Goal: Task Accomplishment & Management: Use online tool/utility

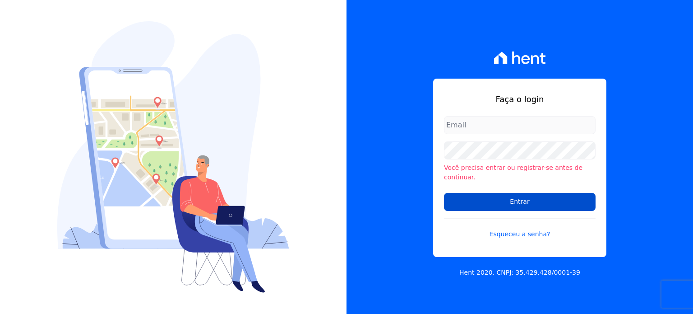
type input "[PERSON_NAME][EMAIL_ADDRESS][DOMAIN_NAME]"
click at [515, 193] on input "Entrar" at bounding box center [520, 202] width 152 height 18
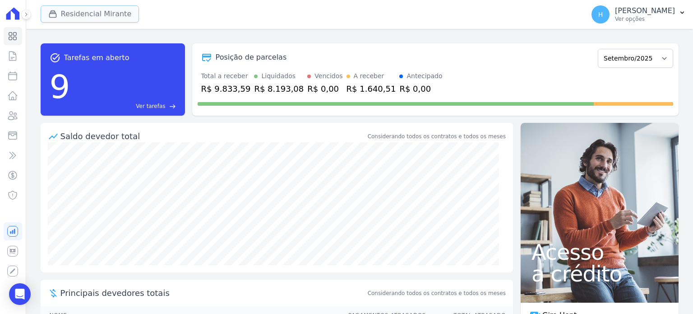
click at [88, 14] on button "Residencial Mirante" at bounding box center [90, 13] width 99 height 17
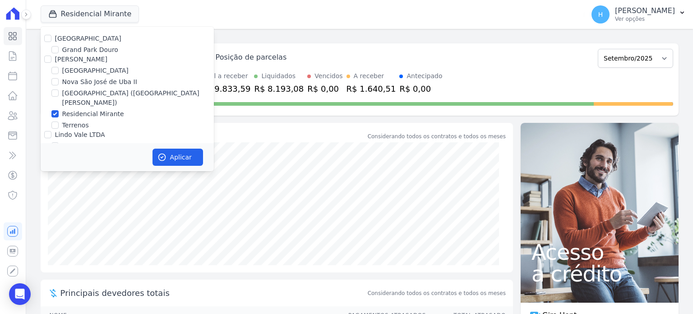
click at [52, 41] on div "[GEOGRAPHIC_DATA]" at bounding box center [127, 38] width 173 height 9
click at [46, 37] on input "[GEOGRAPHIC_DATA]" at bounding box center [47, 38] width 7 height 7
checkbox input "true"
click at [46, 59] on input "[PERSON_NAME]" at bounding box center [47, 59] width 7 height 7
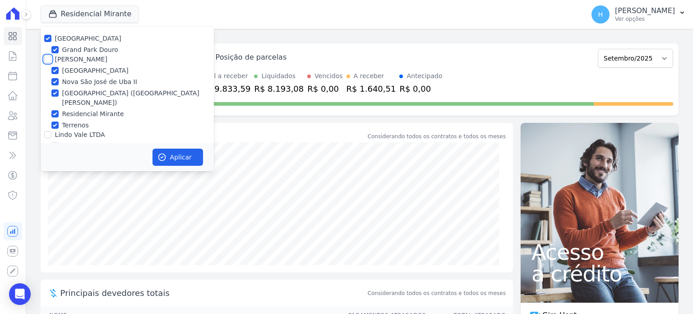
checkbox input "true"
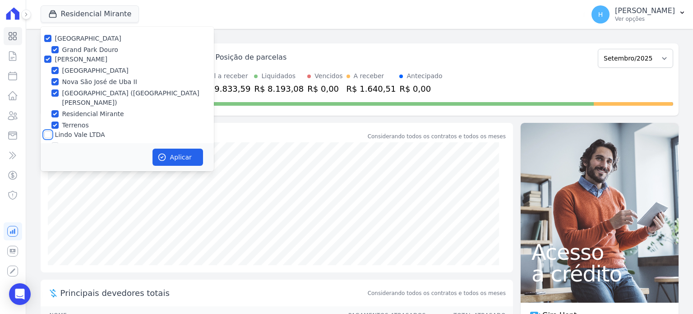
drag, startPoint x: 48, startPoint y: 122, endPoint x: 57, endPoint y: 113, distance: 12.8
click at [47, 131] on input "Lindo Vale LTDA" at bounding box center [47, 134] width 7 height 7
checkbox input "true"
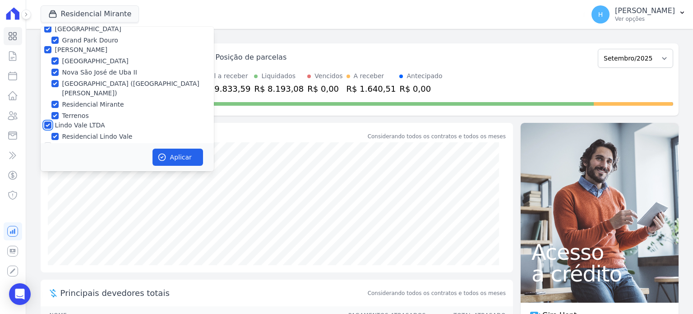
scroll to position [26, 0]
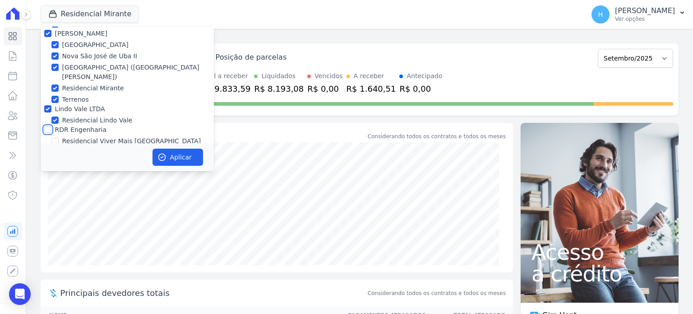
click at [45, 126] on input "RDR Engenharia" at bounding box center [47, 129] width 7 height 7
checkbox input "true"
drag, startPoint x: 173, startPoint y: 157, endPoint x: 182, endPoint y: 154, distance: 9.4
click at [175, 157] on button "Aplicar" at bounding box center [178, 156] width 51 height 17
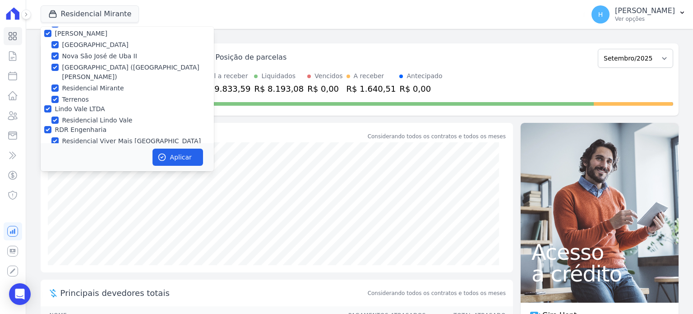
scroll to position [24, 0]
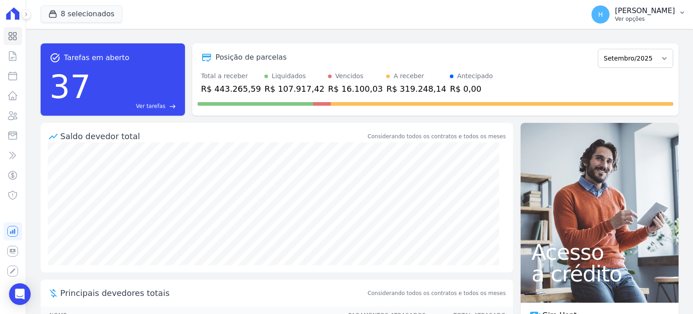
click at [680, 10] on icon "button" at bounding box center [682, 12] width 7 height 7
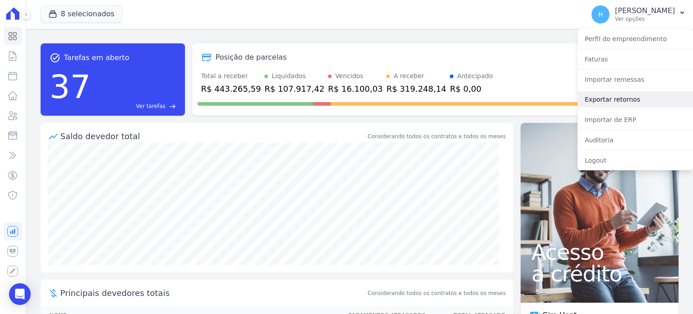
click at [613, 103] on link "Exportar retornos" at bounding box center [636, 99] width 116 height 16
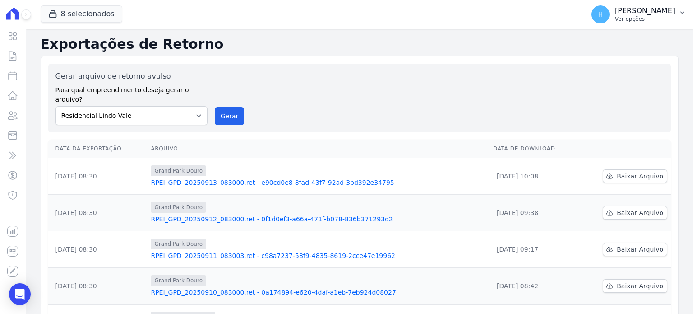
click at [674, 11] on p "[PERSON_NAME]" at bounding box center [645, 10] width 60 height 9
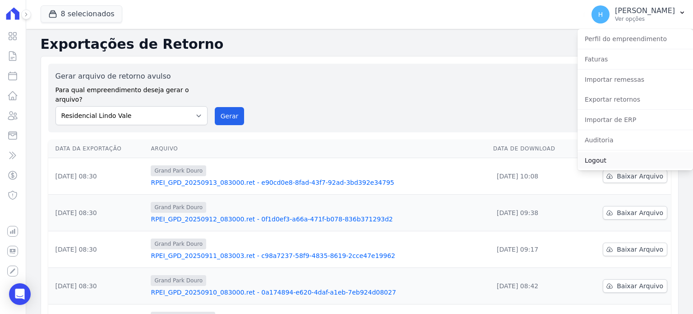
click at [608, 160] on link "Logout" at bounding box center [636, 160] width 116 height 16
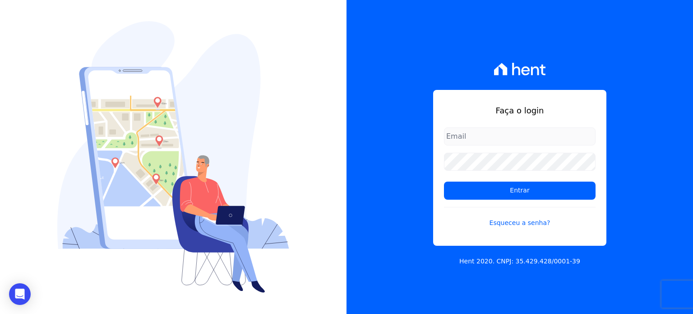
type input "[PERSON_NAME][EMAIL_ADDRESS][DOMAIN_NAME]"
